Goal: Task Accomplishment & Management: Use online tool/utility

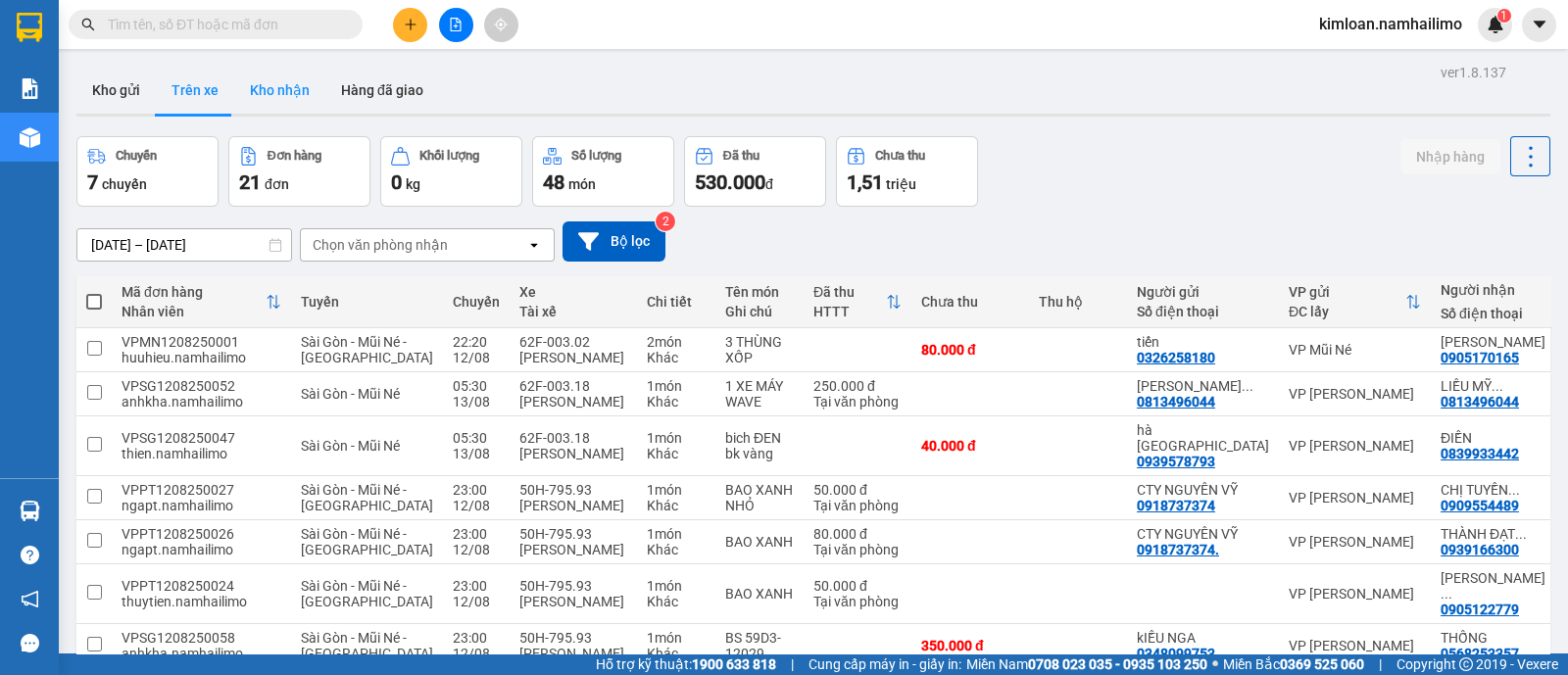
click at [276, 81] on button "Kho nhận" at bounding box center [280, 91] width 91 height 47
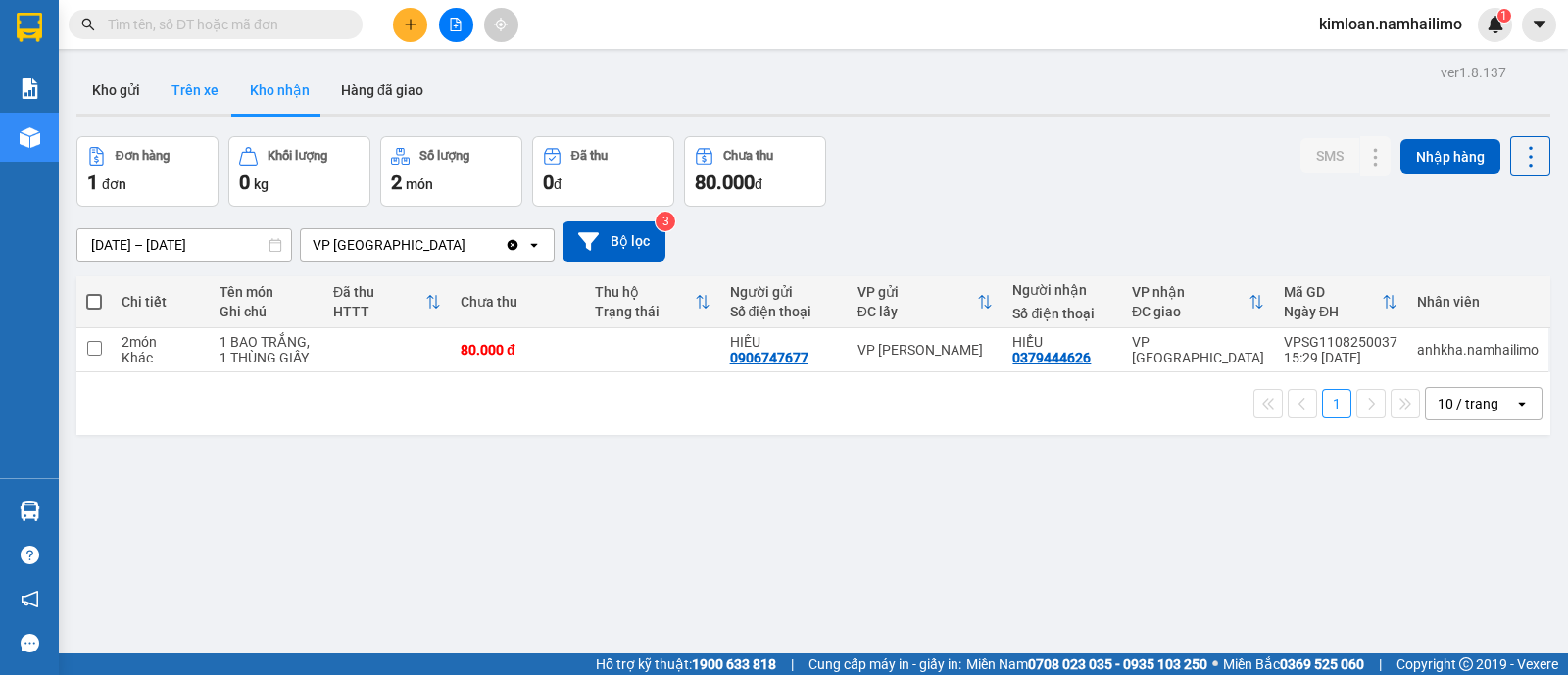
click at [192, 92] on button "Trên xe" at bounding box center [195, 91] width 79 height 47
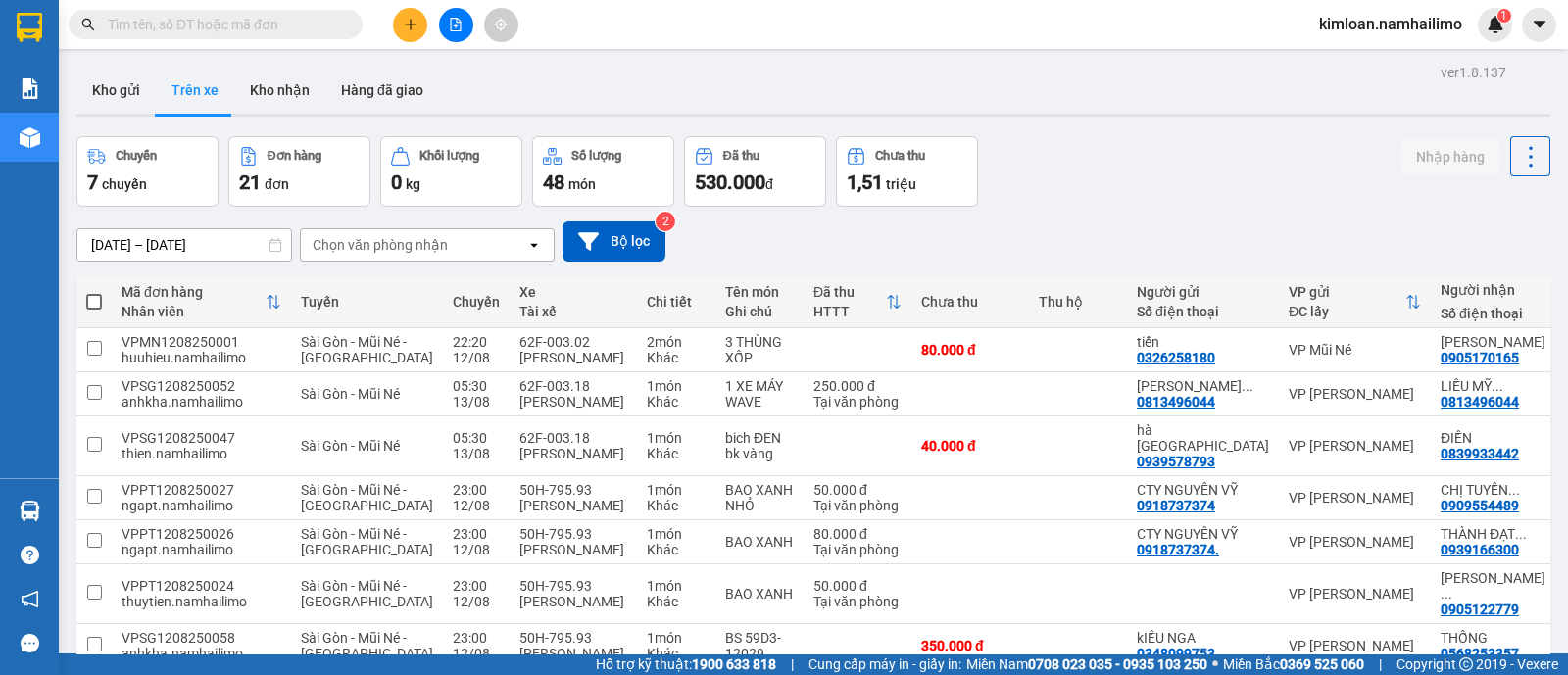
click at [446, 252] on div "Chọn văn phòng nhận" at bounding box center [413, 245] width 226 height 32
click at [480, 249] on div "Chọn văn phòng nhận" at bounding box center [413, 245] width 226 height 32
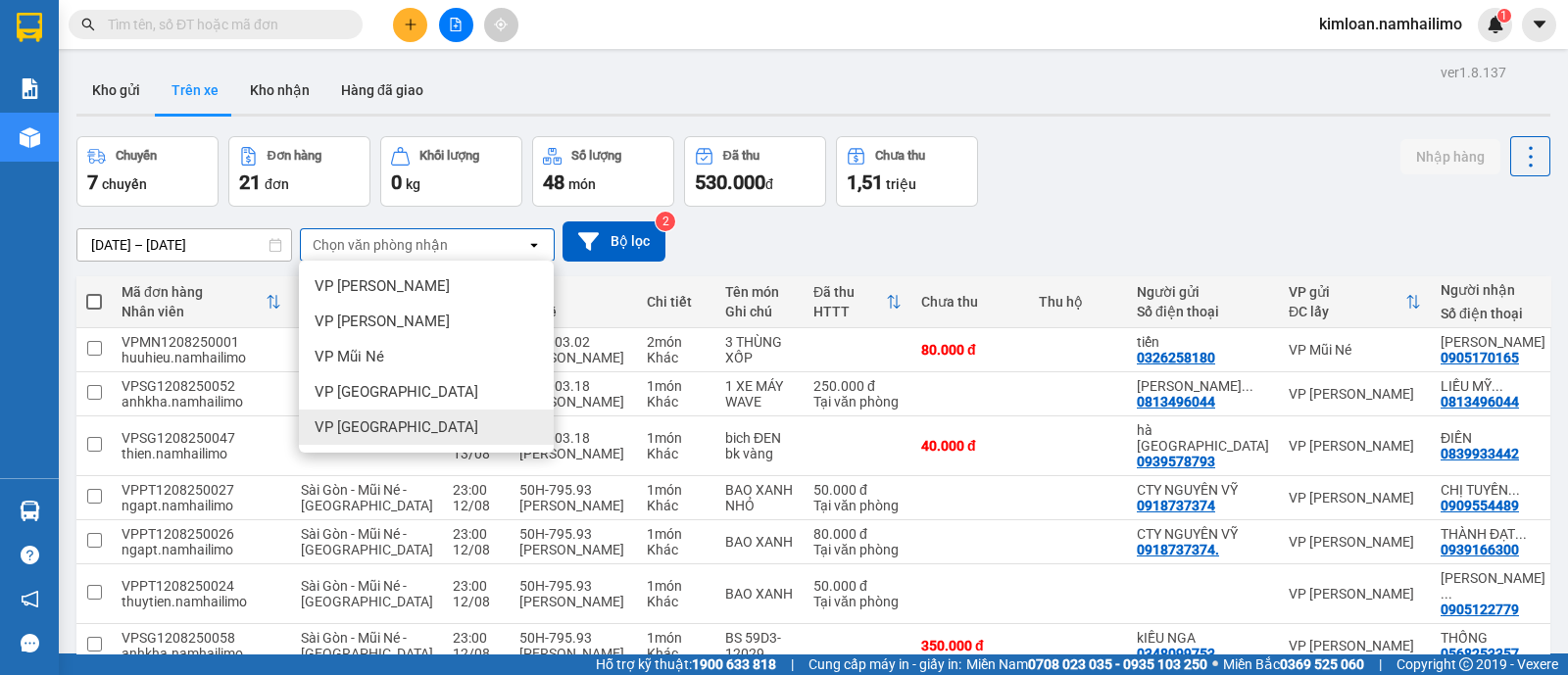
click at [368, 430] on span "VP [GEOGRAPHIC_DATA]" at bounding box center [396, 428] width 164 height 20
drag, startPoint x: 368, startPoint y: 430, endPoint x: 421, endPoint y: 416, distance: 54.8
click at [369, 402] on div "Sài Gòn - Mũi Né" at bounding box center [367, 394] width 132 height 16
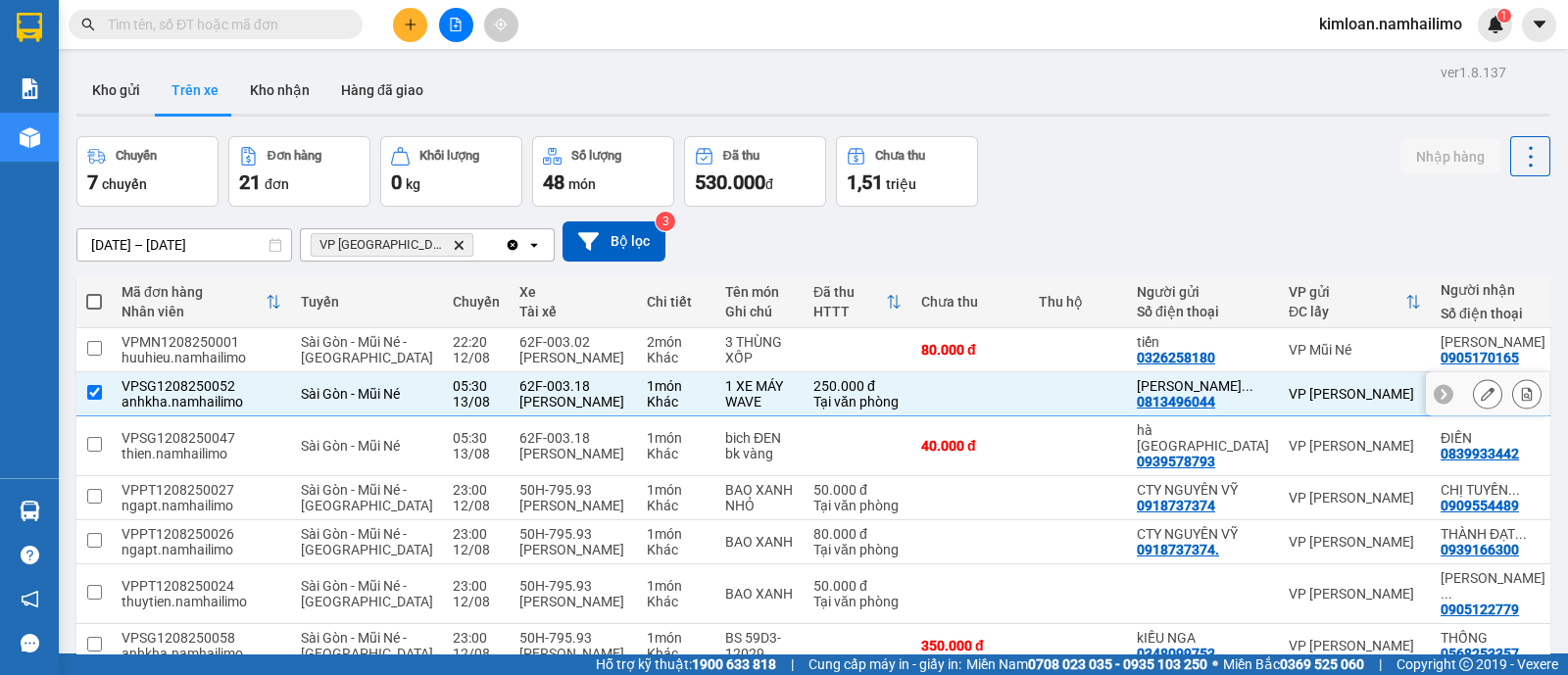
checkbox input "false"
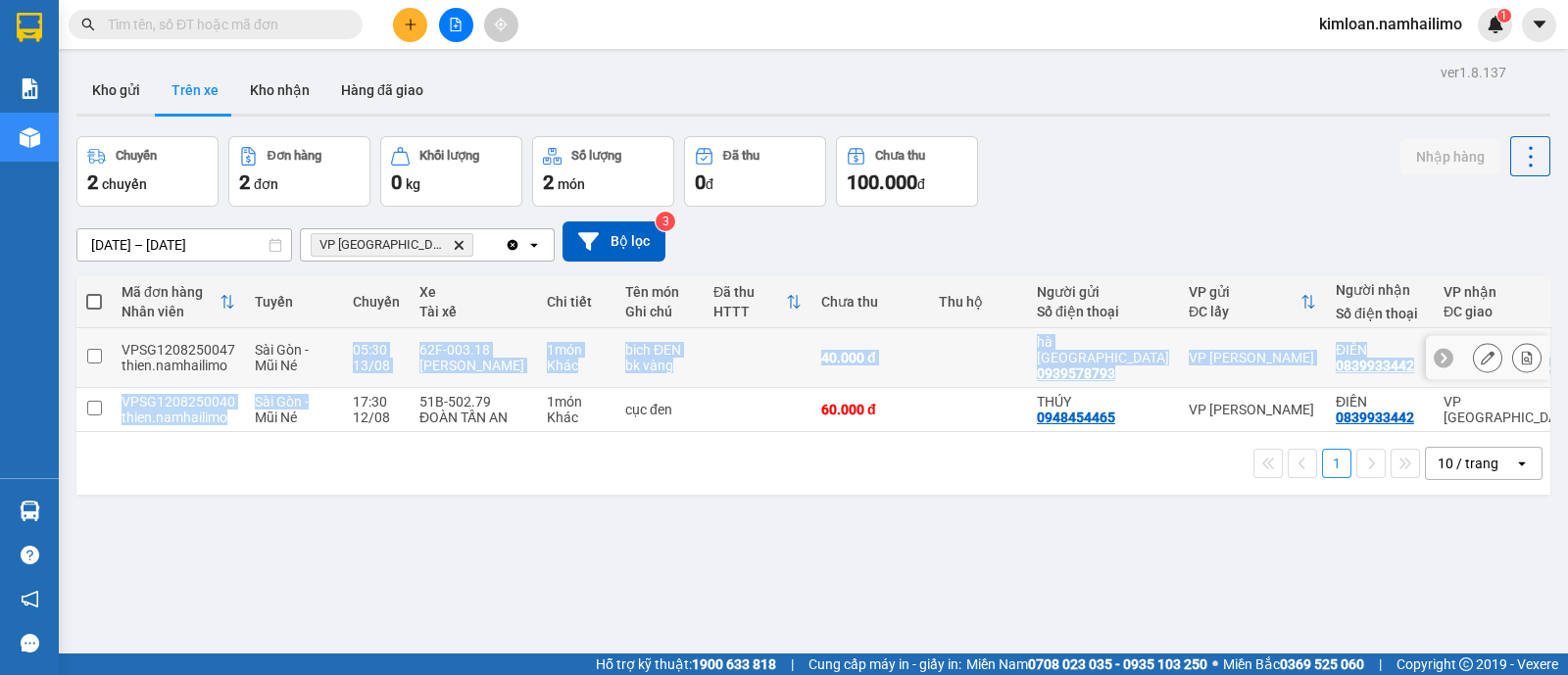
drag, startPoint x: 323, startPoint y: 374, endPoint x: 327, endPoint y: 389, distance: 15.5
click at [327, 389] on tbody "VPSG1208250047 thien.namhailimo [GEOGRAPHIC_DATA] - Mũi Né 05:30 [DATE] 62F-003…" at bounding box center [866, 379] width 1580 height 103
click at [536, 561] on div "ver 1.8.137 Kho gửi Trên xe Kho nhận Hàng đã giao Chuyến 2 chuyến Đơn hàng 2 đơ…" at bounding box center [814, 396] width 1490 height 675
